Goal: Find specific page/section: Find specific page/section

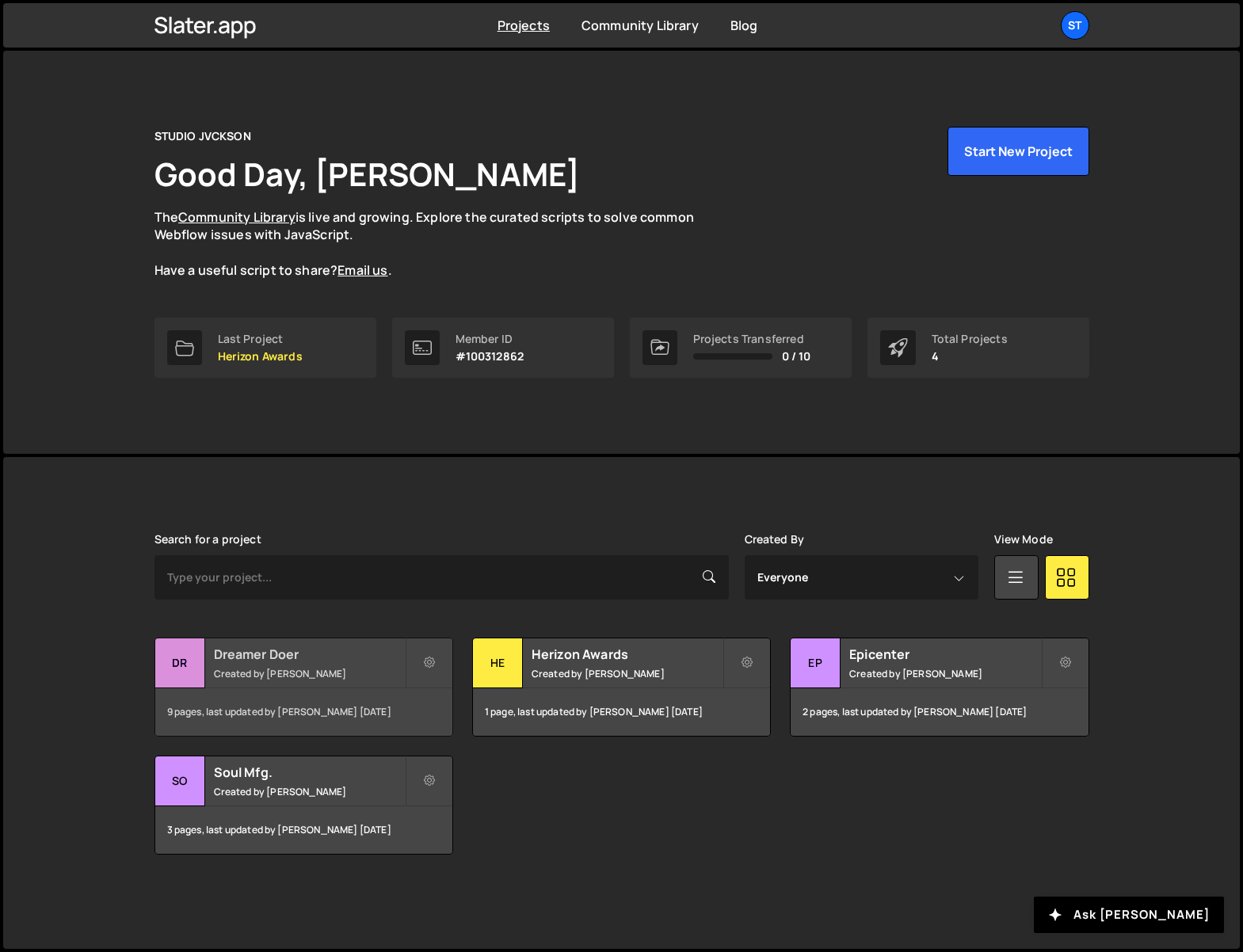
click at [271, 661] on h2 "Dreamer Doer" at bounding box center [309, 654] width 191 height 18
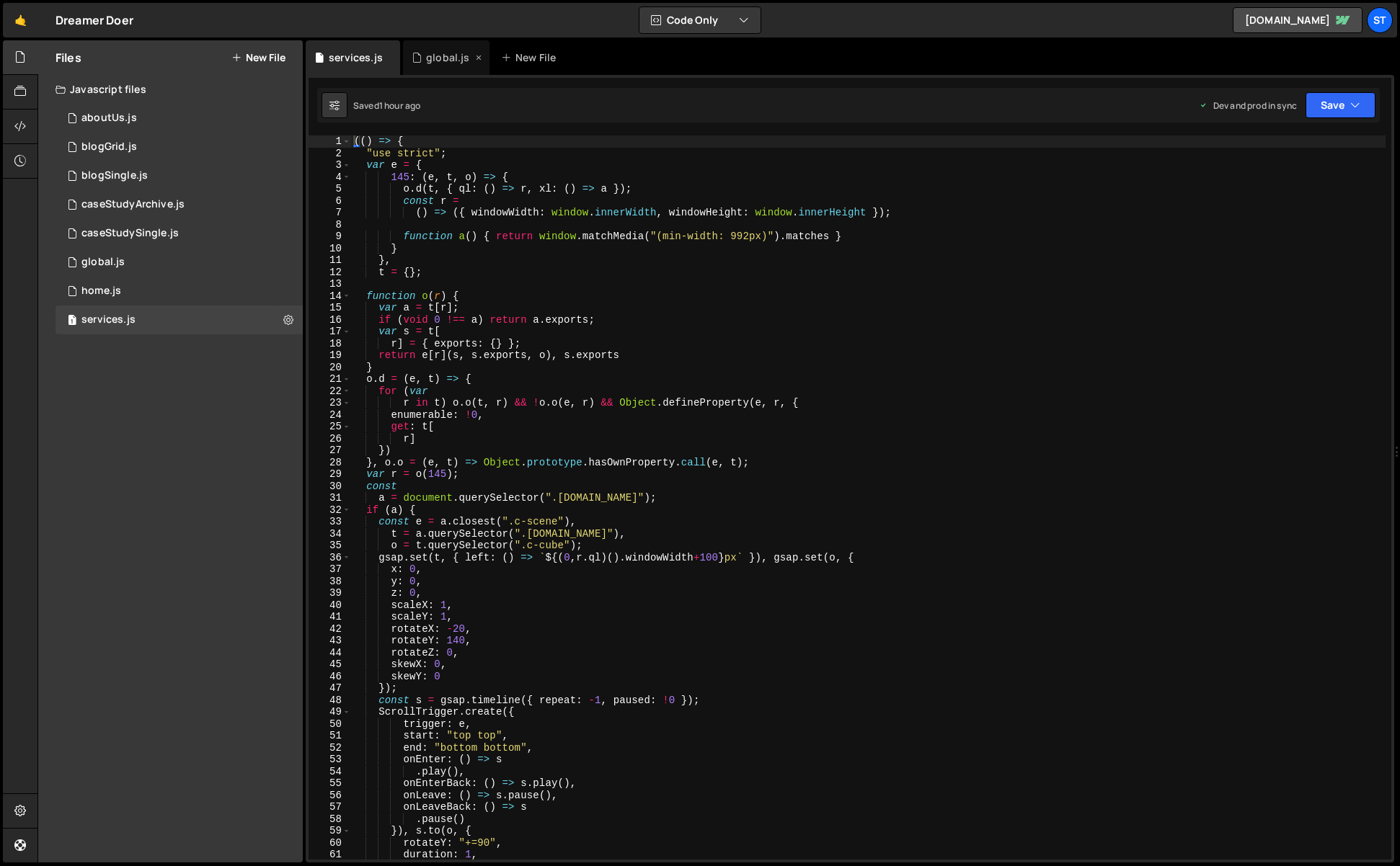
click at [446, 53] on div "global.js" at bounding box center [448, 58] width 43 height 14
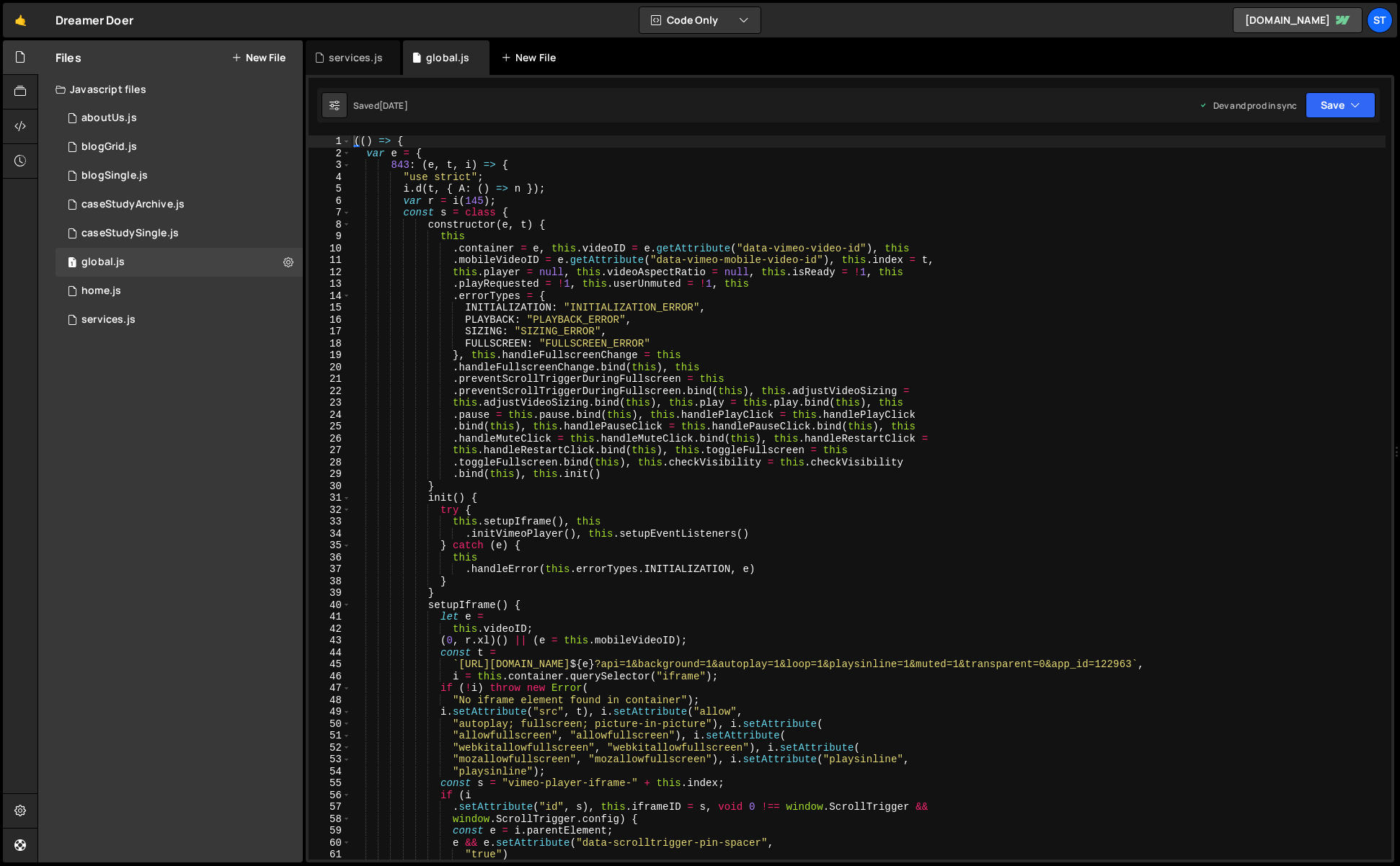
click at [0, 0] on icon at bounding box center [0, 0] width 0 height 0
